Goal: Task Accomplishment & Management: Manage account settings

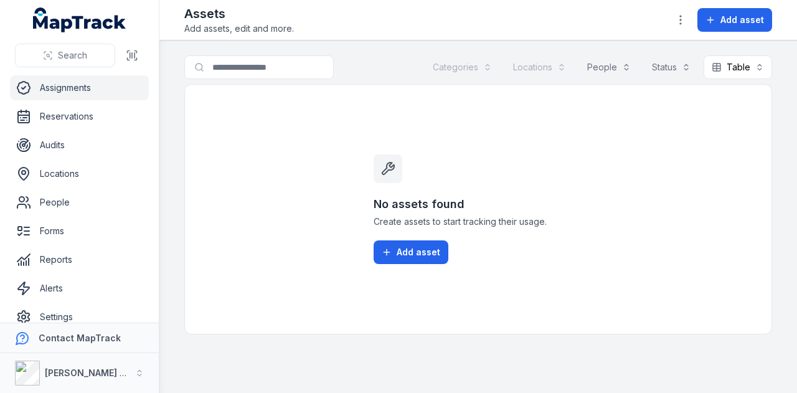
scroll to position [99, 0]
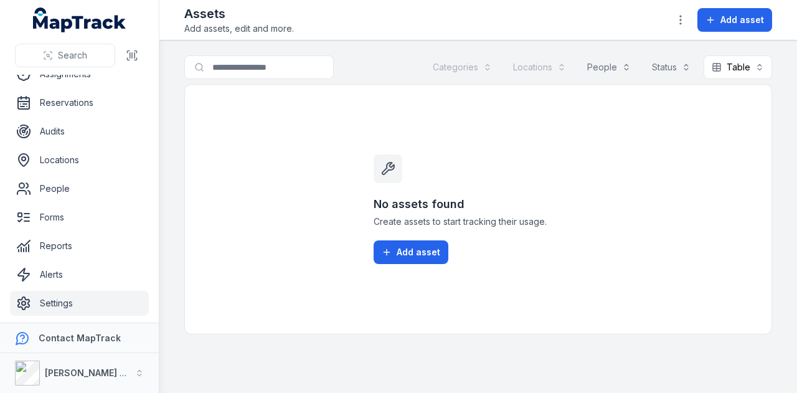
click at [87, 300] on link "Settings" at bounding box center [79, 303] width 139 height 25
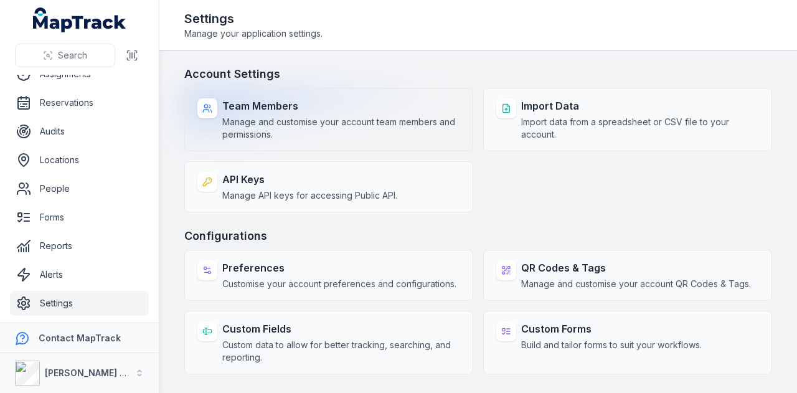
drag, startPoint x: 376, startPoint y: 134, endPoint x: 365, endPoint y: 128, distance: 12.3
click at [365, 128] on span "Manage and customise your account team members and permissions." at bounding box center [341, 128] width 238 height 25
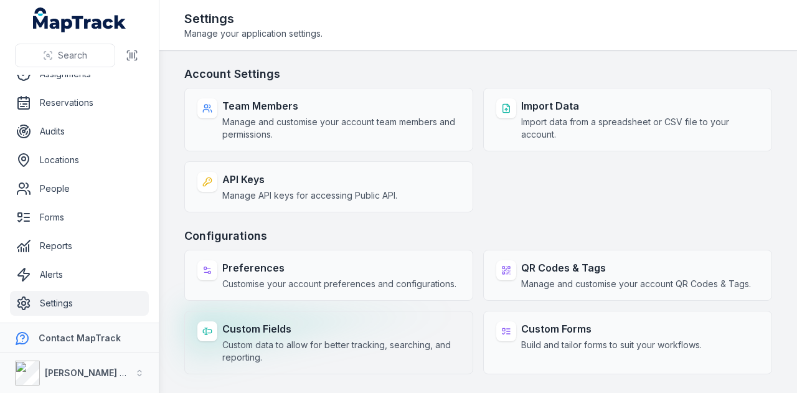
click at [320, 329] on strong "Custom Fields" at bounding box center [341, 328] width 238 height 15
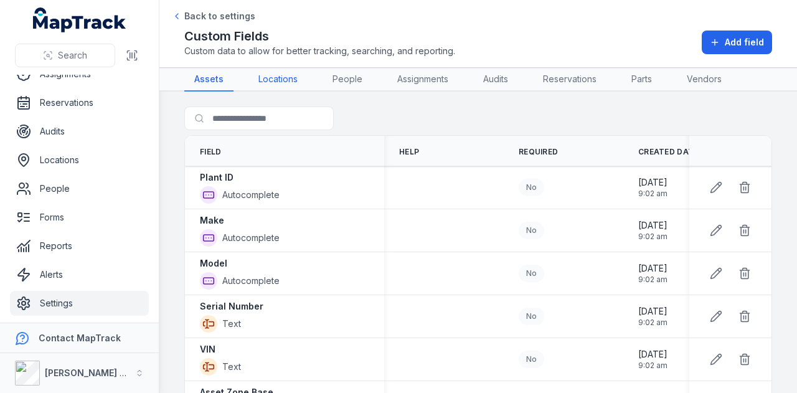
click at [278, 83] on link "Locations" at bounding box center [277, 80] width 59 height 24
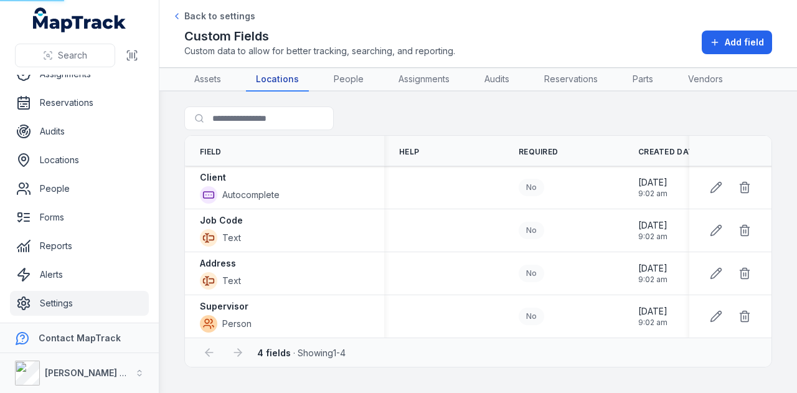
click at [279, 82] on link "Locations" at bounding box center [277, 80] width 63 height 24
click at [360, 78] on link "People" at bounding box center [349, 80] width 50 height 24
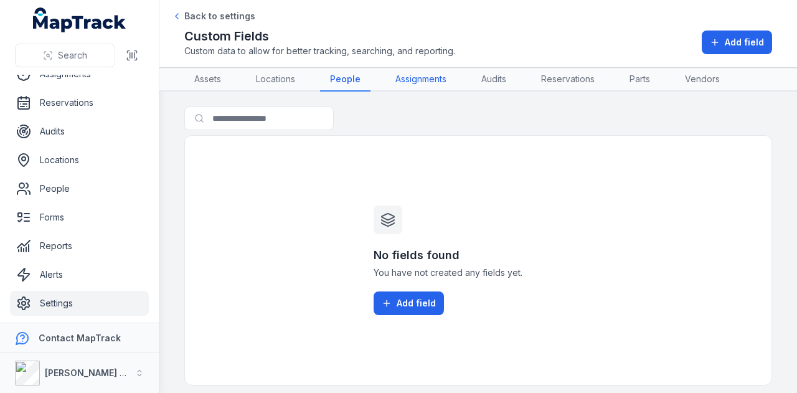
click at [410, 82] on link "Assignments" at bounding box center [420, 80] width 71 height 24
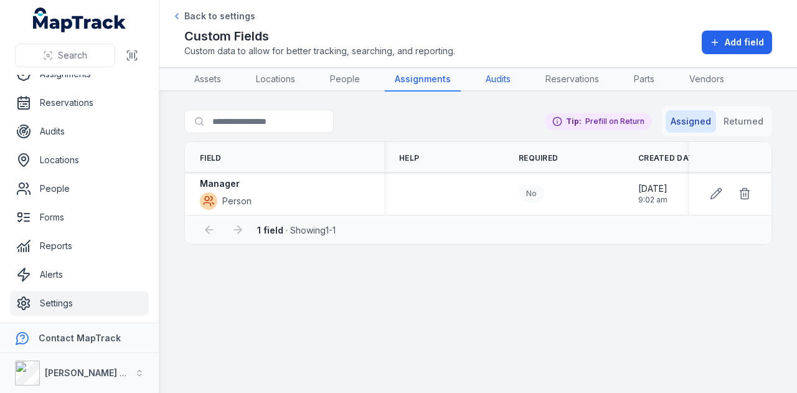
click at [494, 83] on link "Audits" at bounding box center [498, 80] width 45 height 24
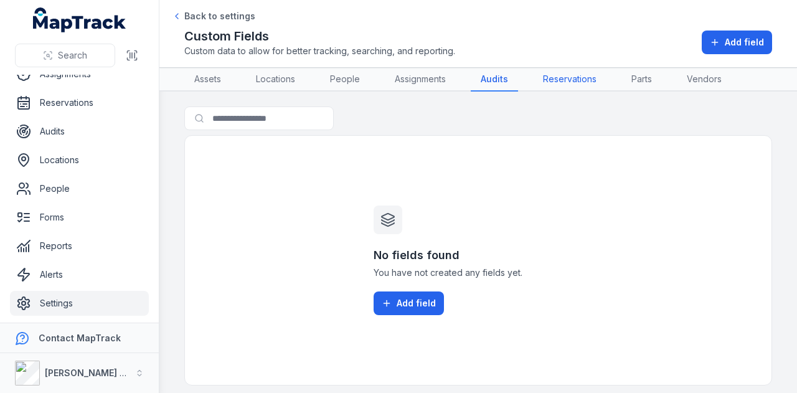
click at [581, 75] on link "Reservations" at bounding box center [569, 80] width 73 height 24
click at [657, 77] on link "Parts" at bounding box center [643, 80] width 40 height 24
click at [694, 78] on link "Vendors" at bounding box center [703, 80] width 55 height 24
click at [425, 299] on span "Add field" at bounding box center [416, 303] width 39 height 12
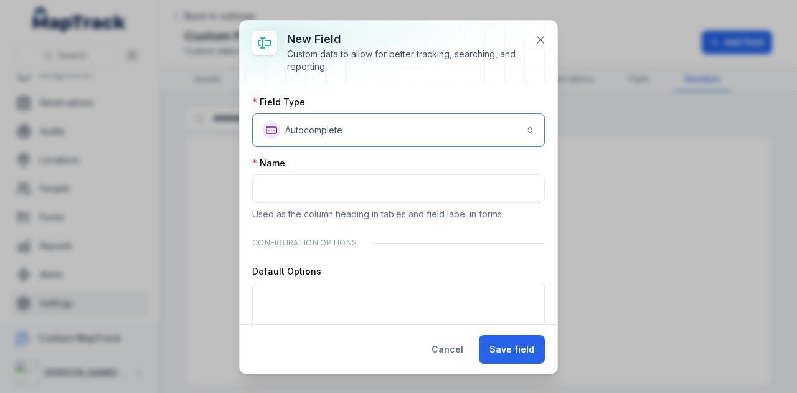
click at [364, 124] on button "**********" at bounding box center [398, 130] width 293 height 34
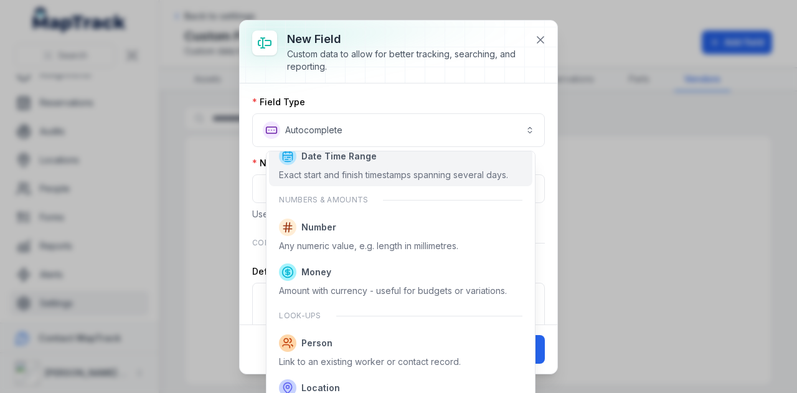
scroll to position [524, 0]
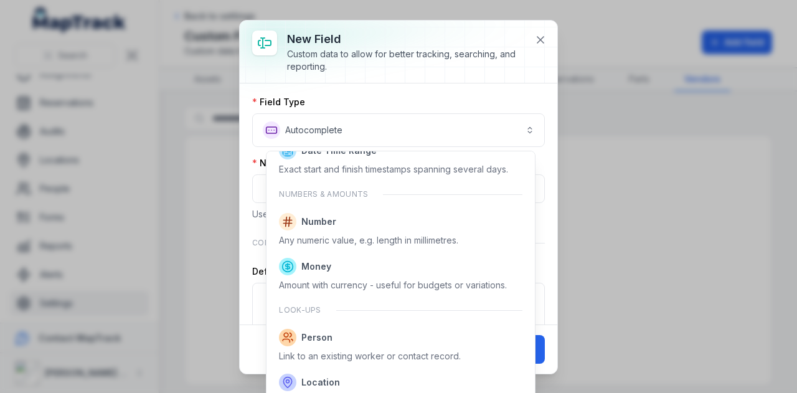
click at [687, 235] on div "**********" at bounding box center [398, 196] width 797 height 393
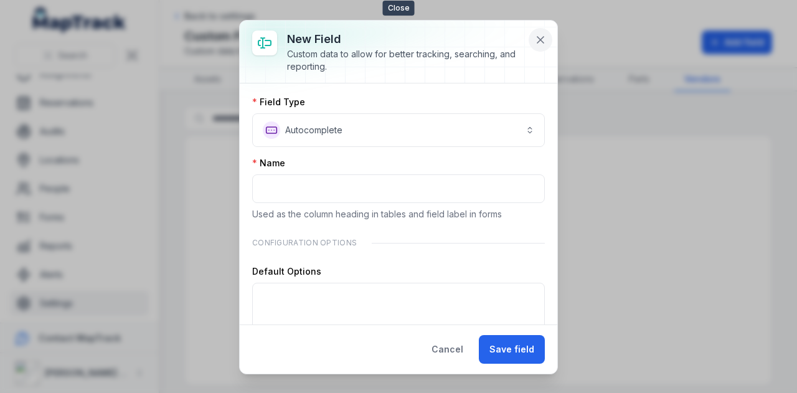
click at [543, 35] on icon at bounding box center [540, 40] width 12 height 12
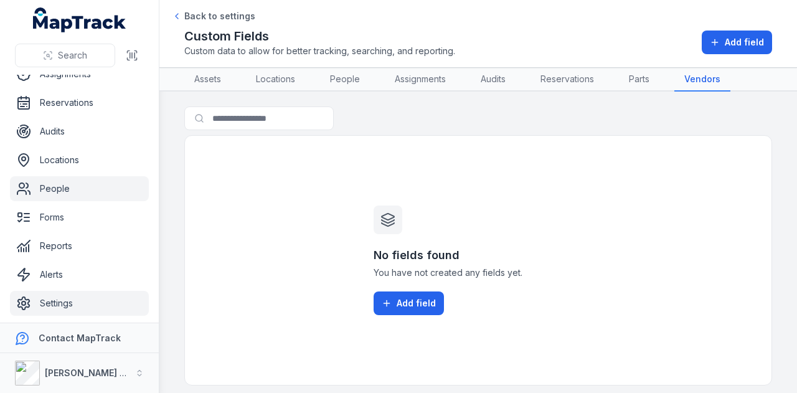
scroll to position [0, 0]
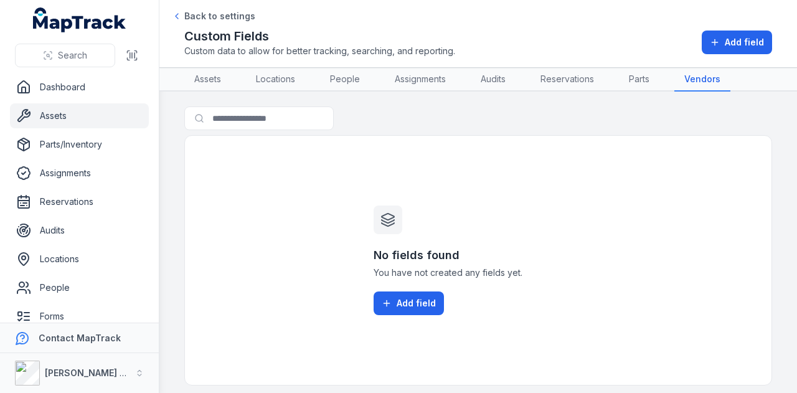
click at [87, 120] on link "Assets" at bounding box center [79, 115] width 139 height 25
click at [166, 138] on main "Search for fields No fields found You have not created any fields yet. Add field" at bounding box center [477, 242] width 637 height 301
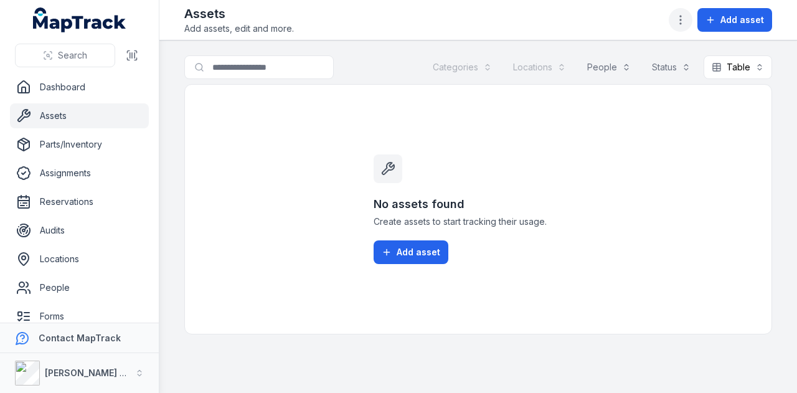
click at [679, 16] on icon "button" at bounding box center [680, 20] width 12 height 12
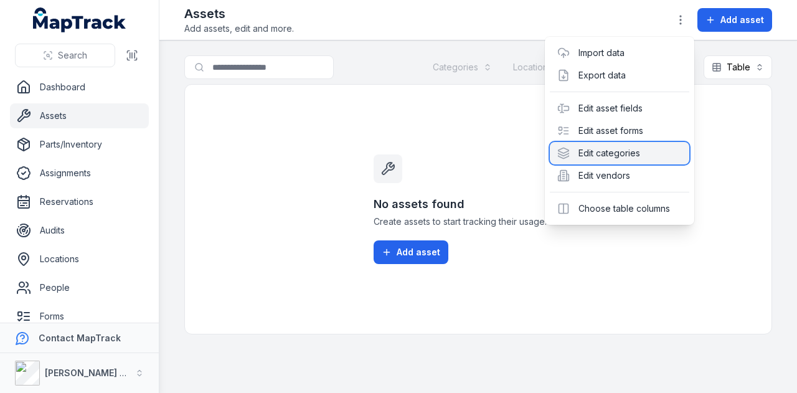
click at [649, 144] on div "Edit categories" at bounding box center [619, 153] width 139 height 22
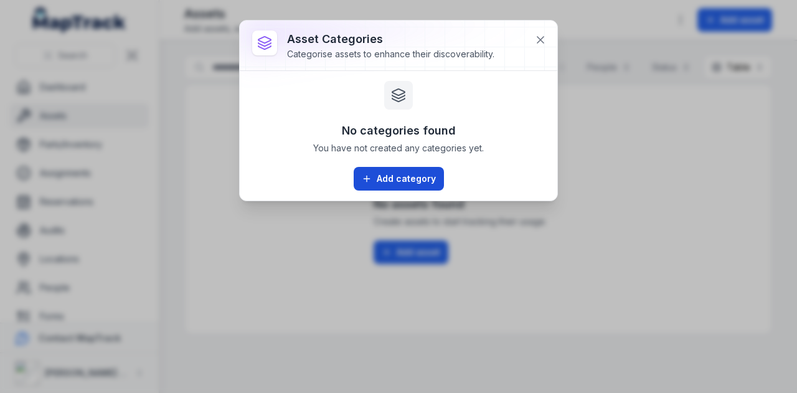
click at [407, 185] on button "Add category" at bounding box center [399, 179] width 90 height 24
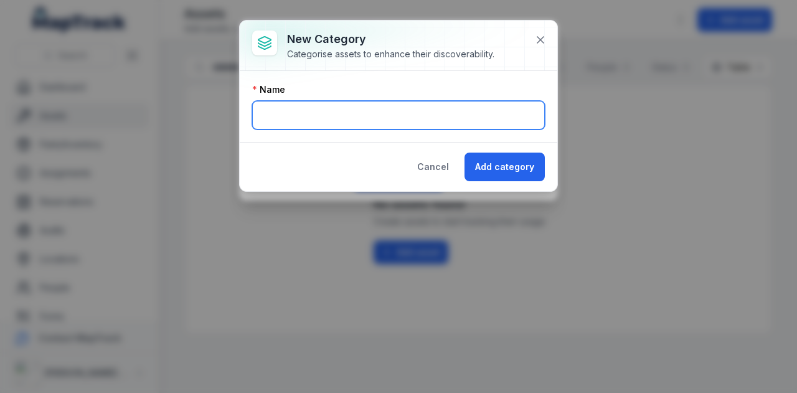
click at [337, 111] on input "text" at bounding box center [398, 115] width 293 height 29
type input "**********"
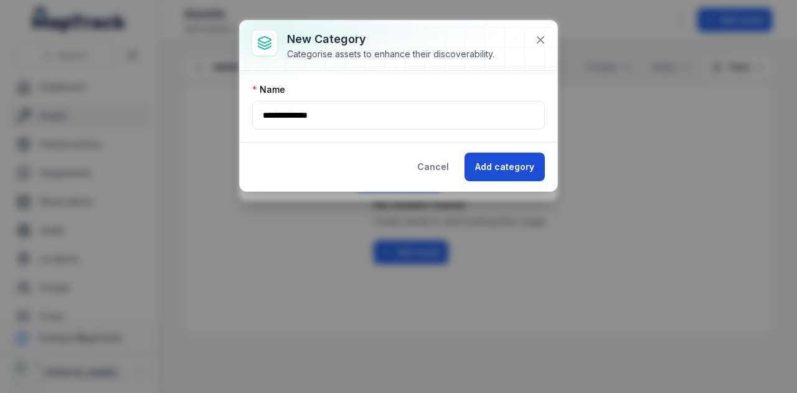
click at [498, 163] on button "Add category" at bounding box center [504, 167] width 80 height 29
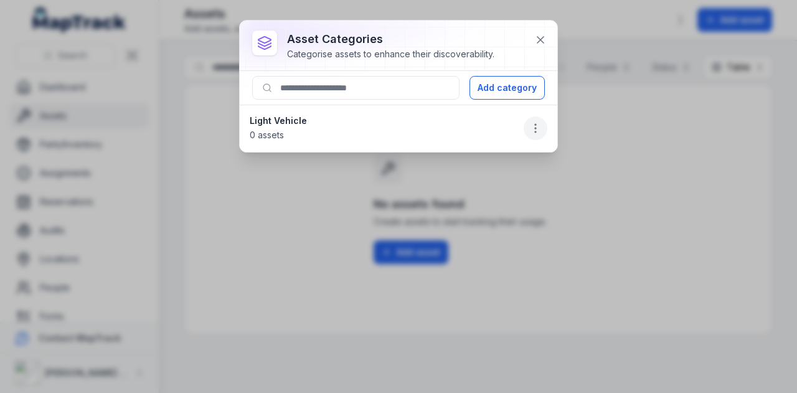
click at [540, 130] on icon "button" at bounding box center [535, 128] width 12 height 12
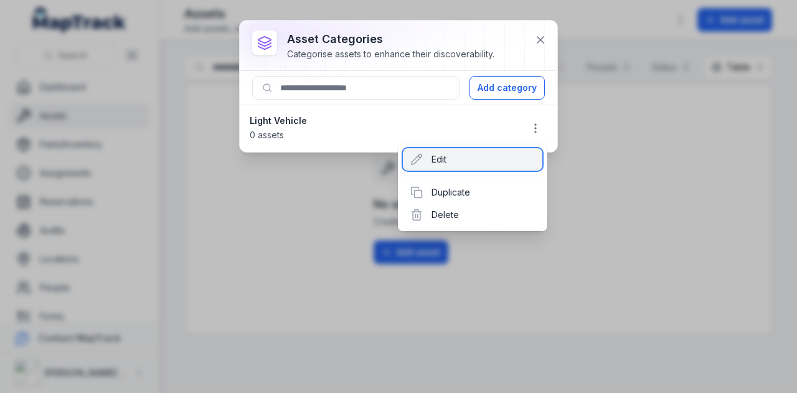
click at [481, 156] on div "Edit" at bounding box center [472, 159] width 139 height 22
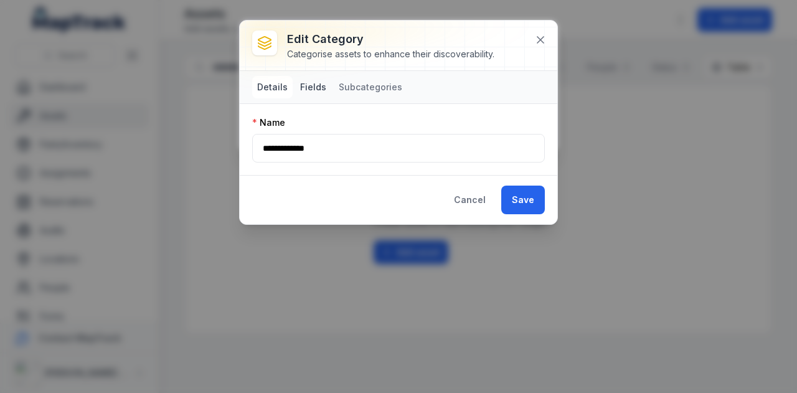
click at [310, 77] on button "Fields" at bounding box center [313, 87] width 36 height 22
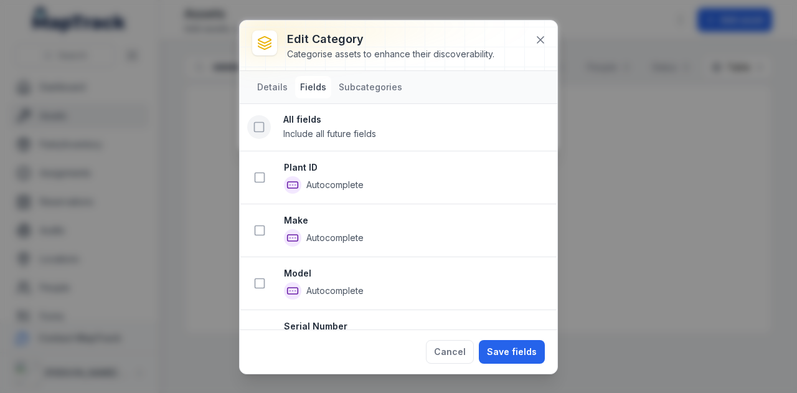
click at [255, 125] on rect at bounding box center [259, 127] width 9 height 9
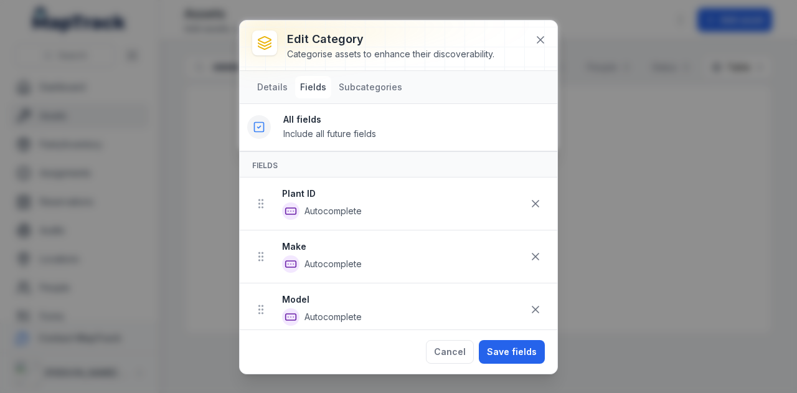
click at [260, 128] on icon at bounding box center [259, 127] width 12 height 12
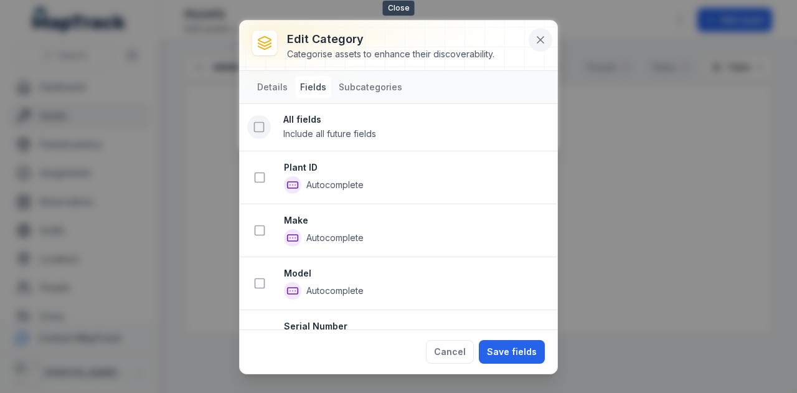
click at [539, 34] on icon at bounding box center [540, 40] width 12 height 12
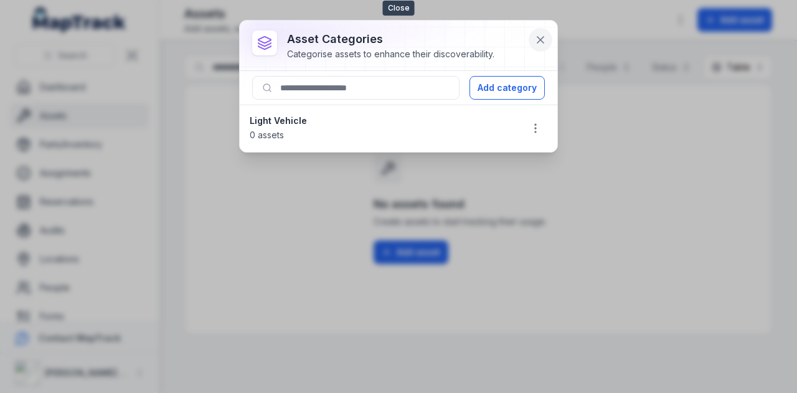
click at [545, 42] on icon at bounding box center [540, 40] width 12 height 12
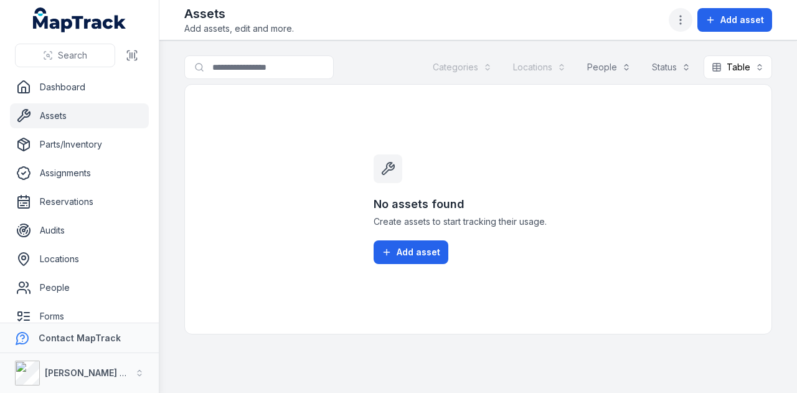
click at [684, 29] on button "button" at bounding box center [681, 20] width 24 height 24
